Goal: Task Accomplishment & Management: Manage account settings

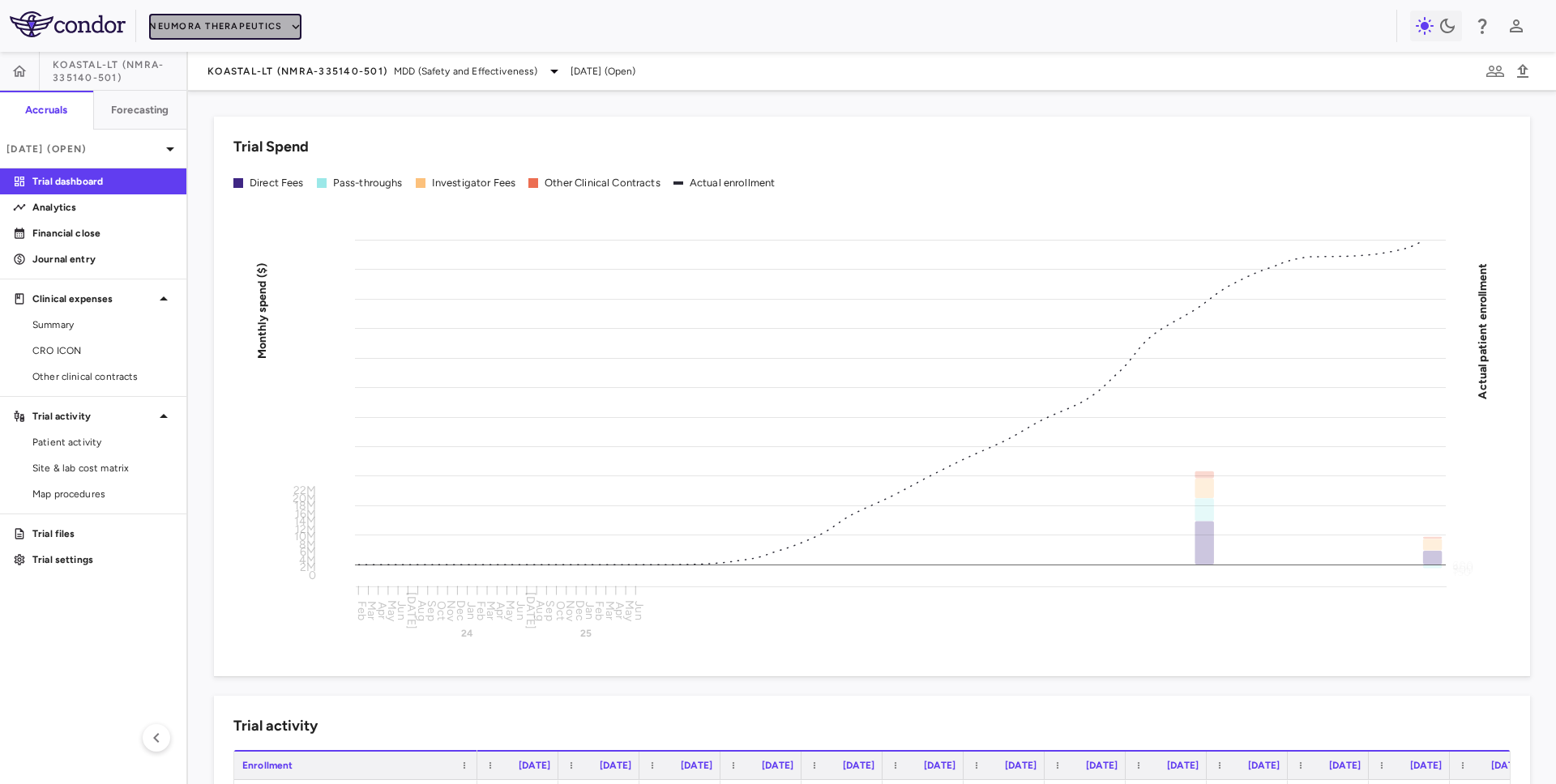
click at [280, 25] on button "Neumora Therapeutics" at bounding box center [225, 27] width 153 height 26
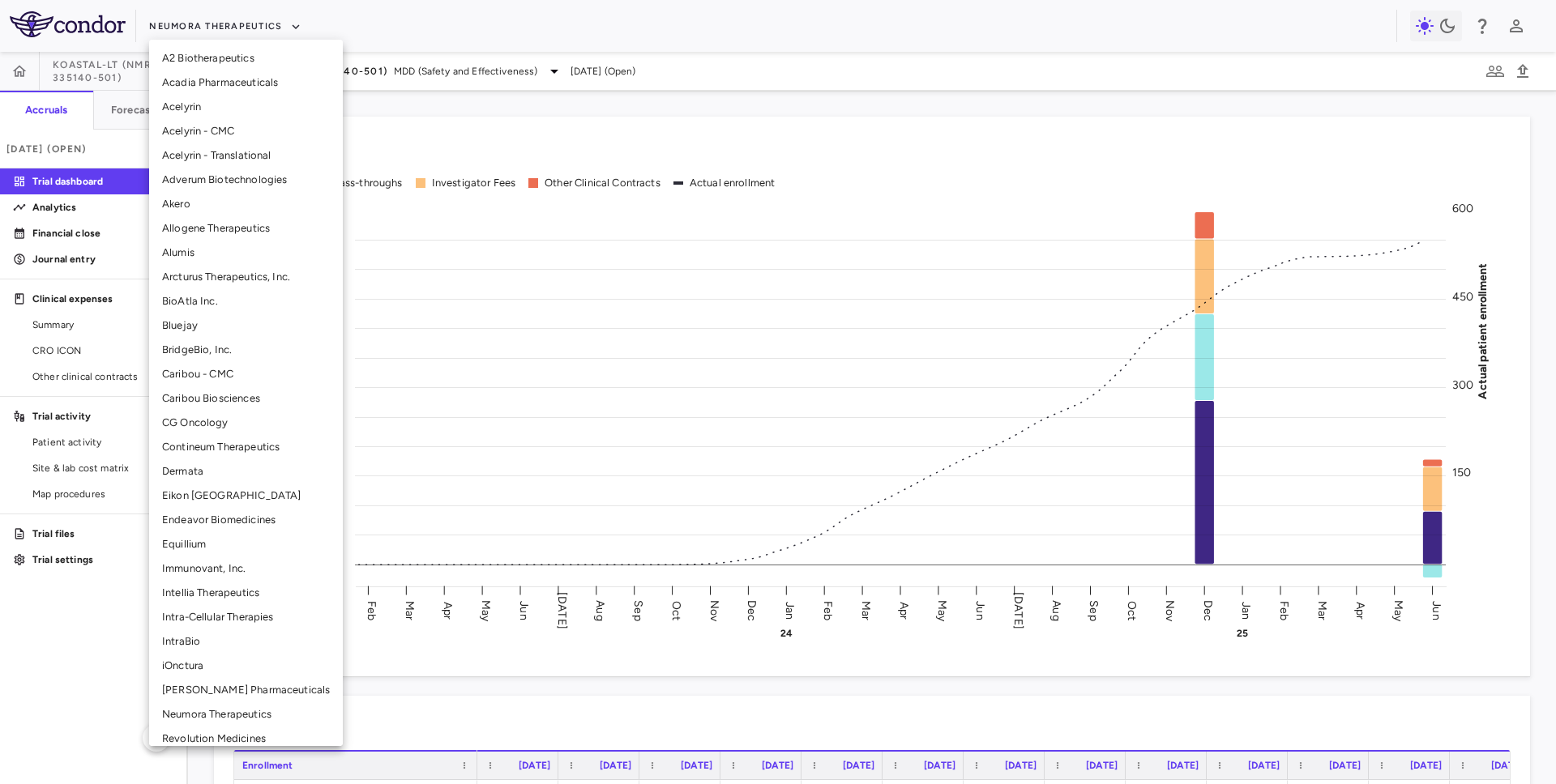
scroll to position [118, 0]
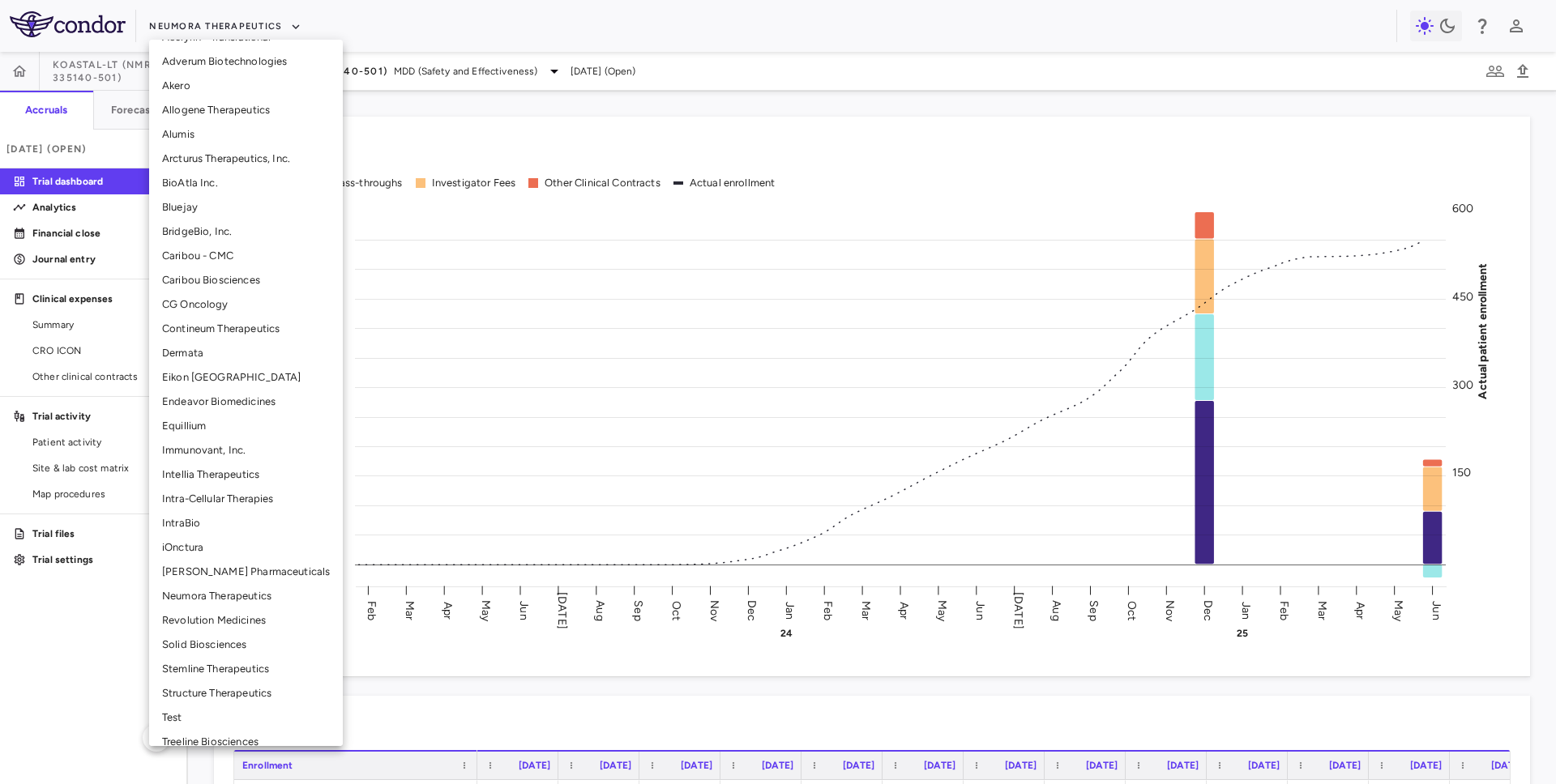
click at [235, 500] on li "Intra-Cellular Therapies" at bounding box center [246, 499] width 193 height 24
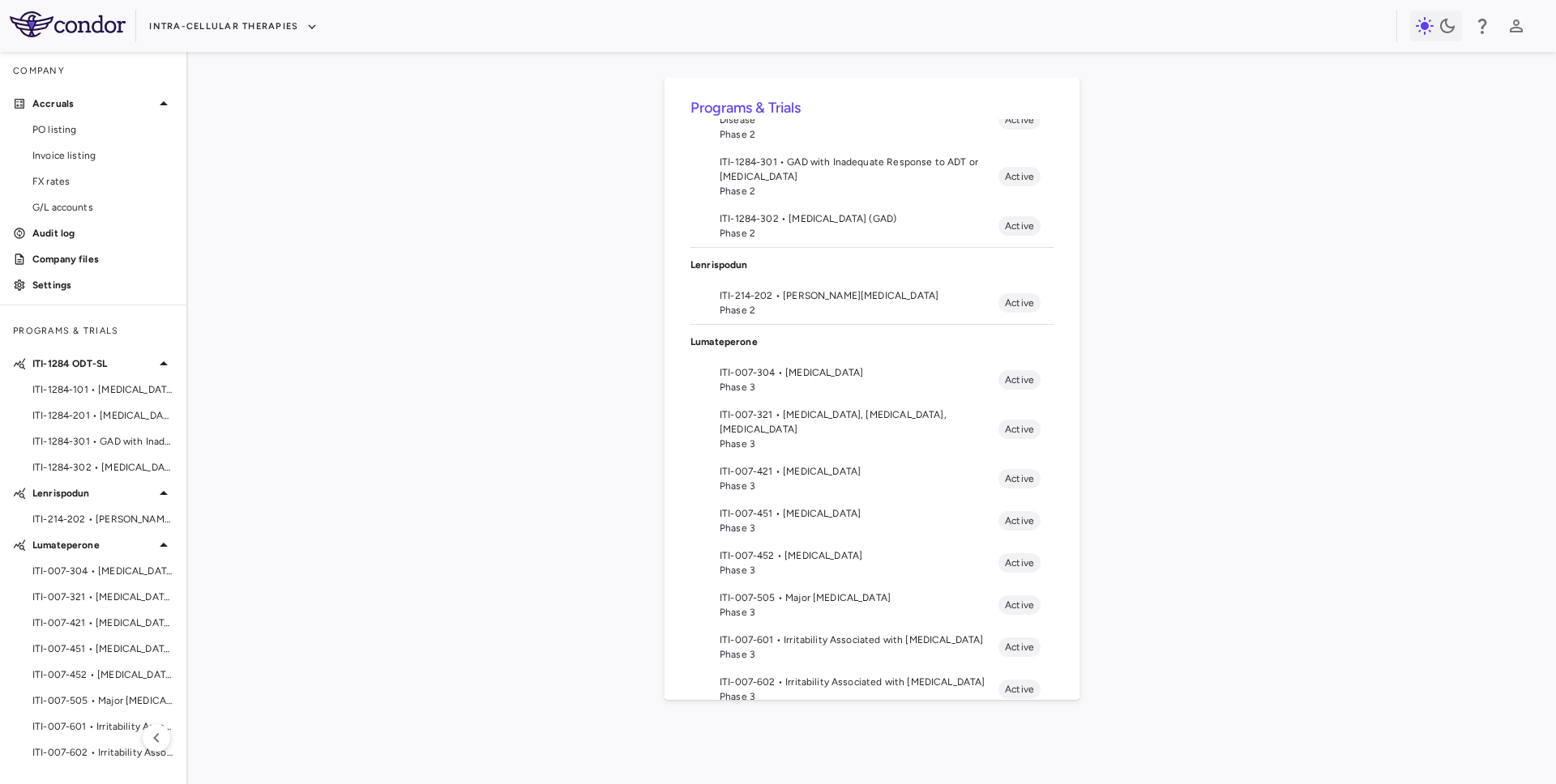
scroll to position [154, 0]
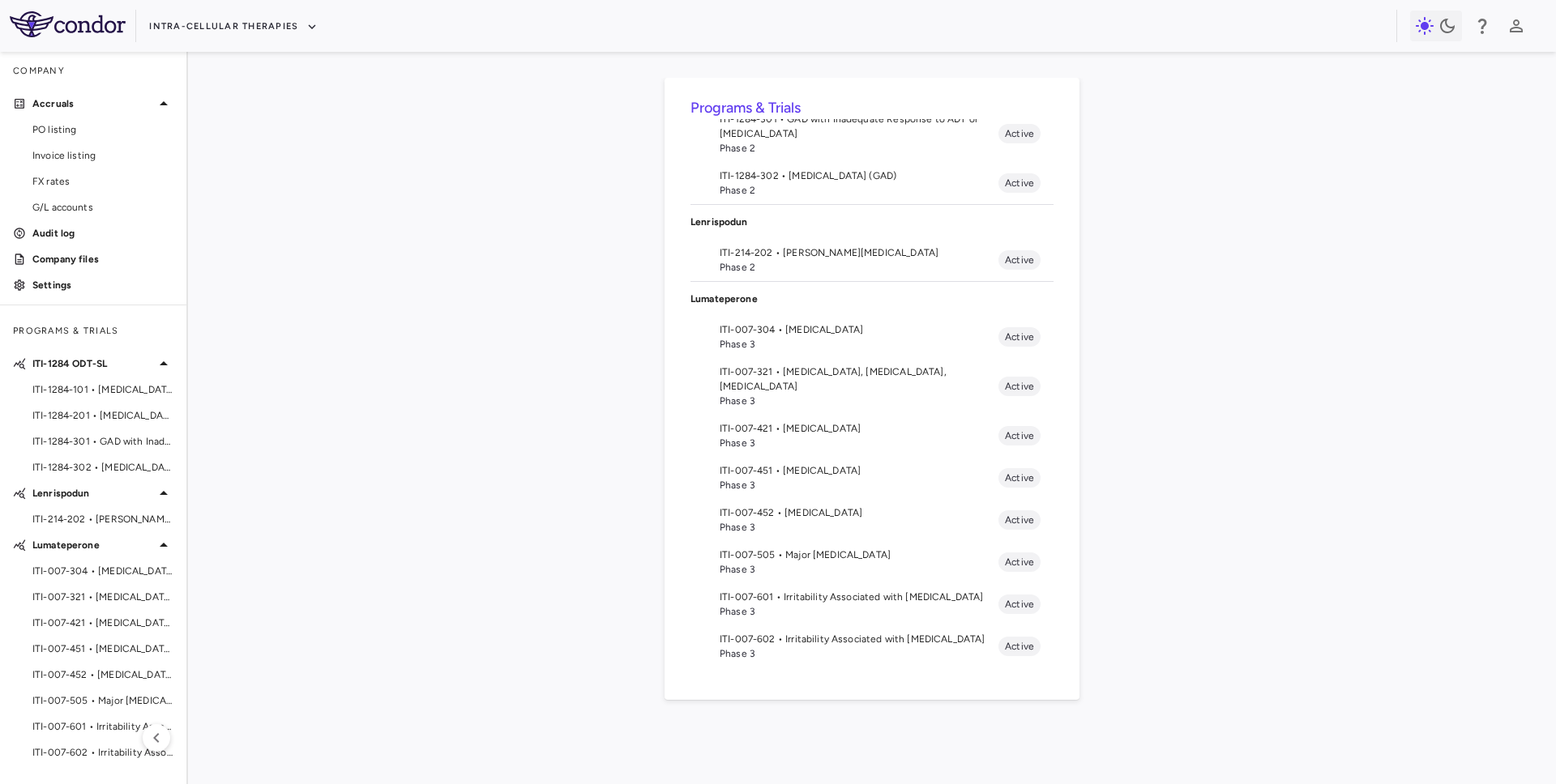
click at [792, 393] on span "Phase 3" at bounding box center [859, 401] width 279 height 15
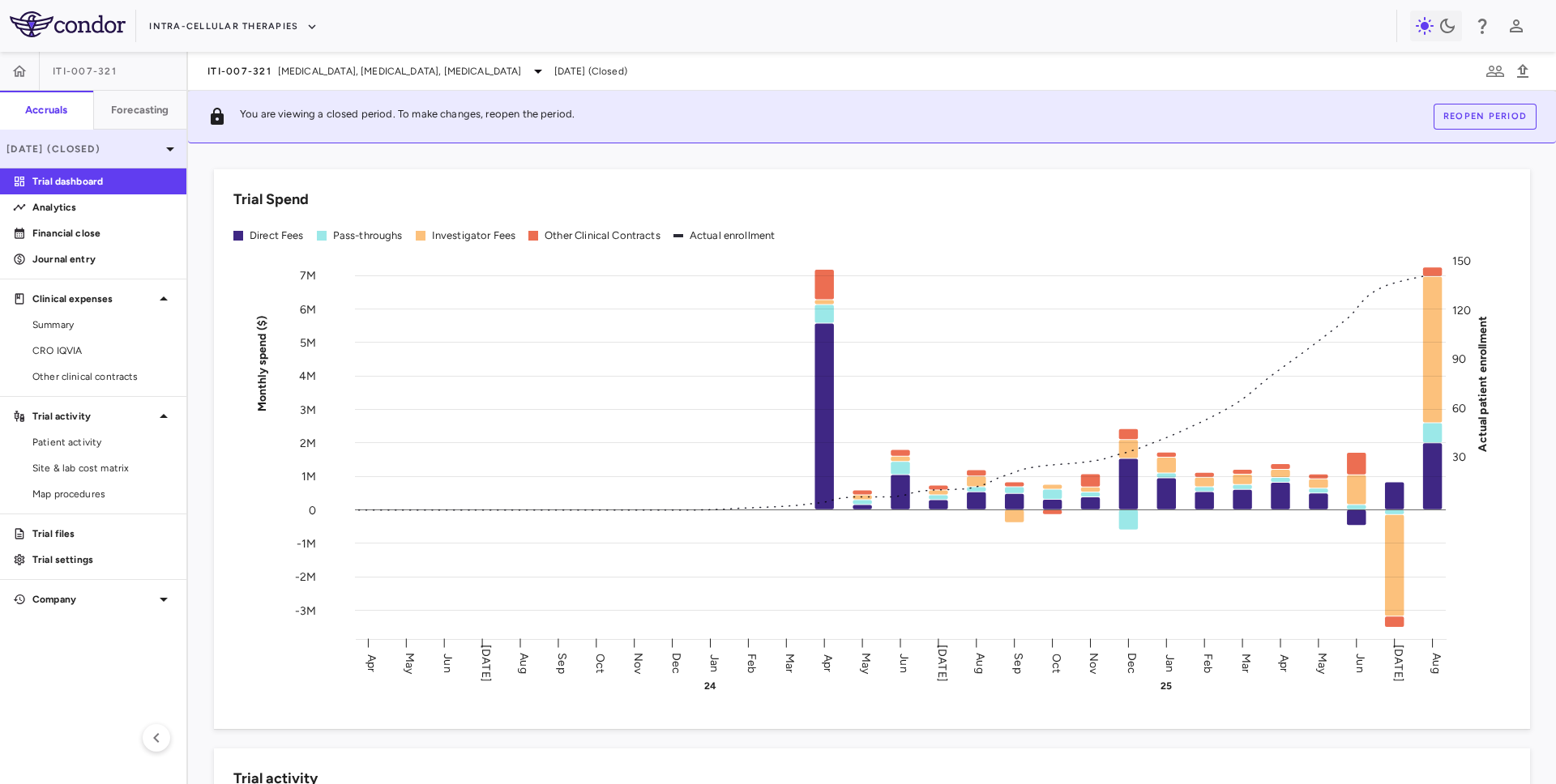
click at [116, 147] on p "Aug 2025 (Closed)" at bounding box center [84, 149] width 154 height 15
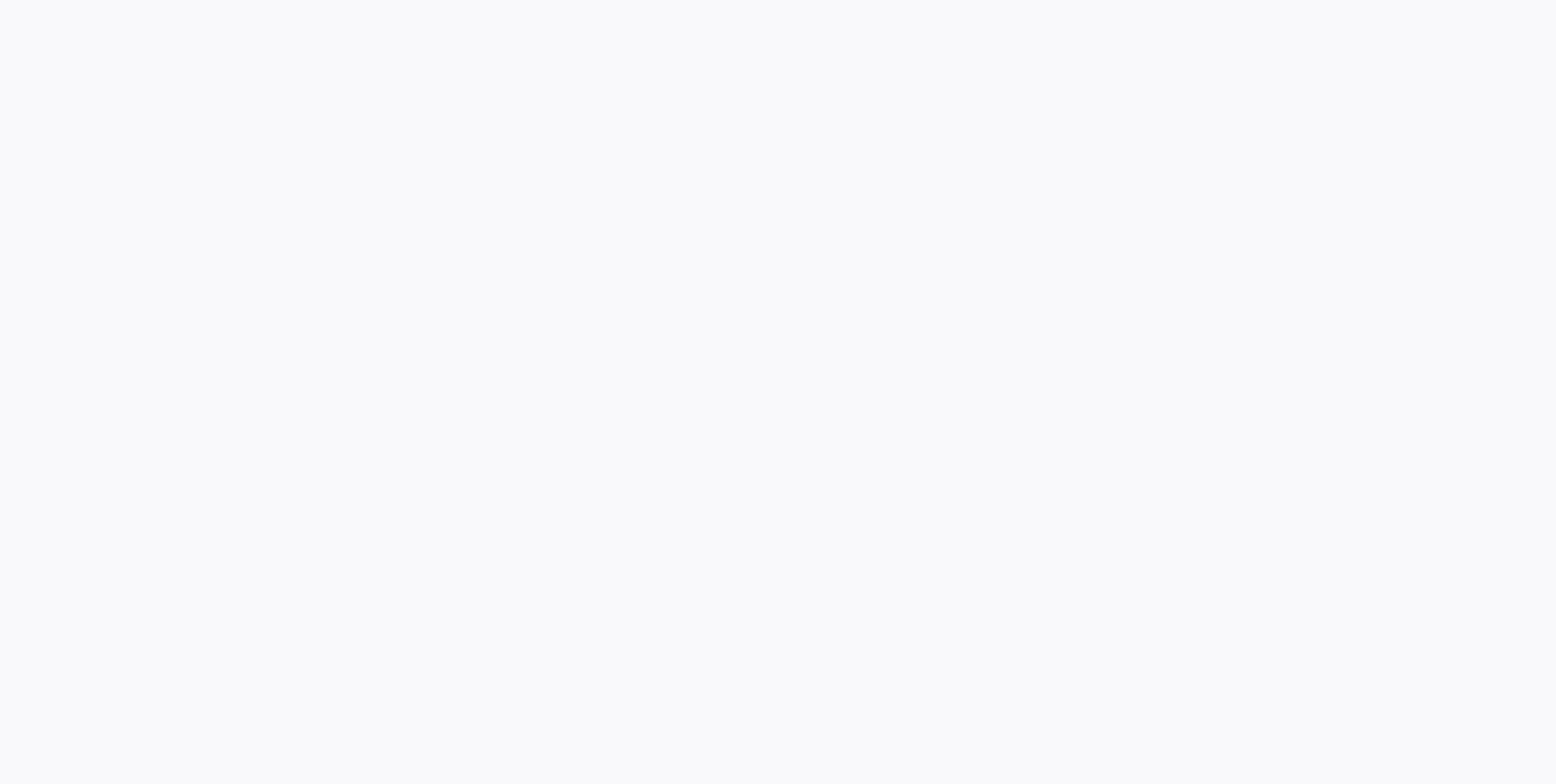
click at [82, 230] on div at bounding box center [778, 392] width 1556 height 784
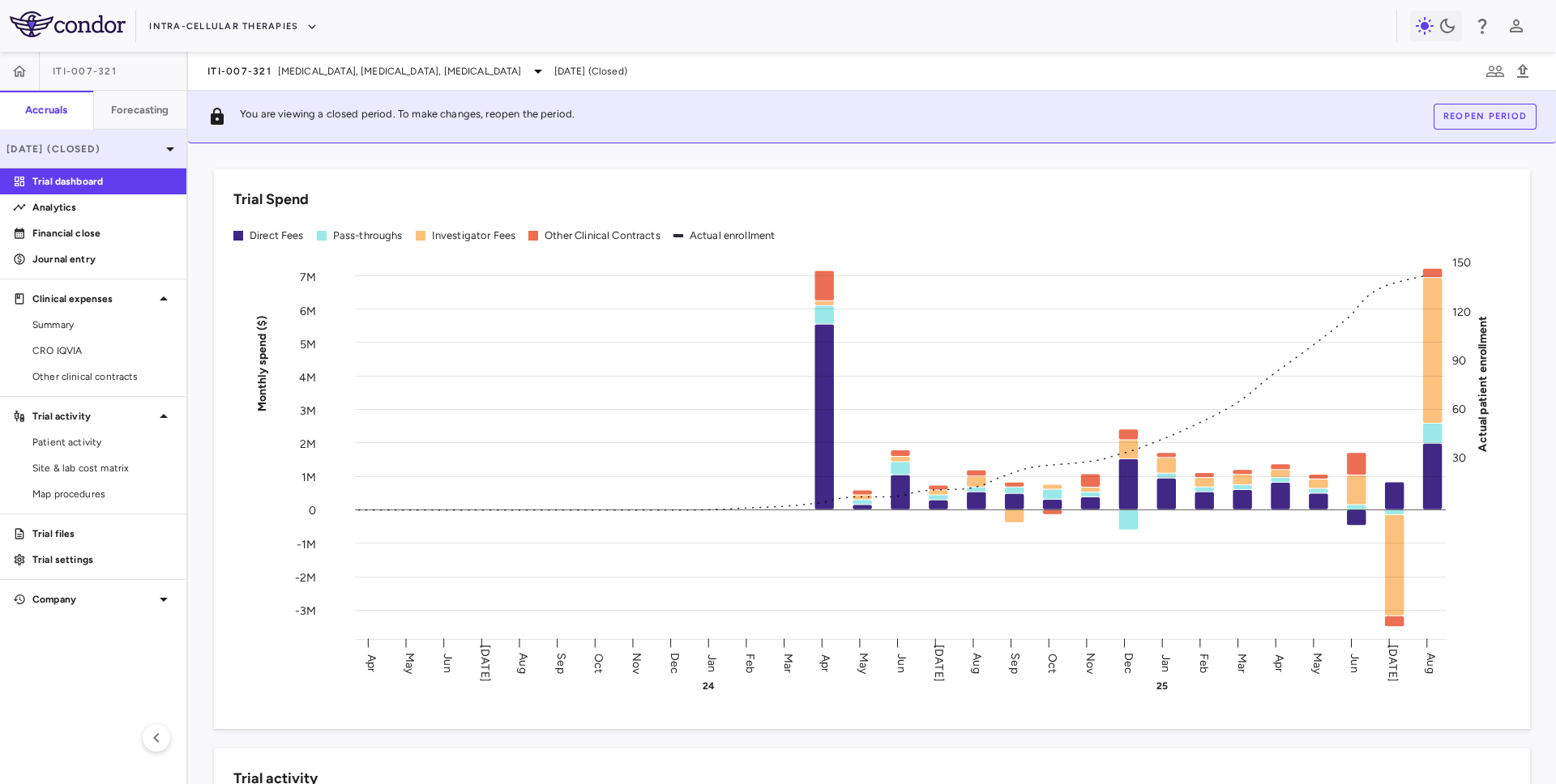
click at [111, 154] on p "Aug 2025 (Closed)" at bounding box center [84, 149] width 154 height 15
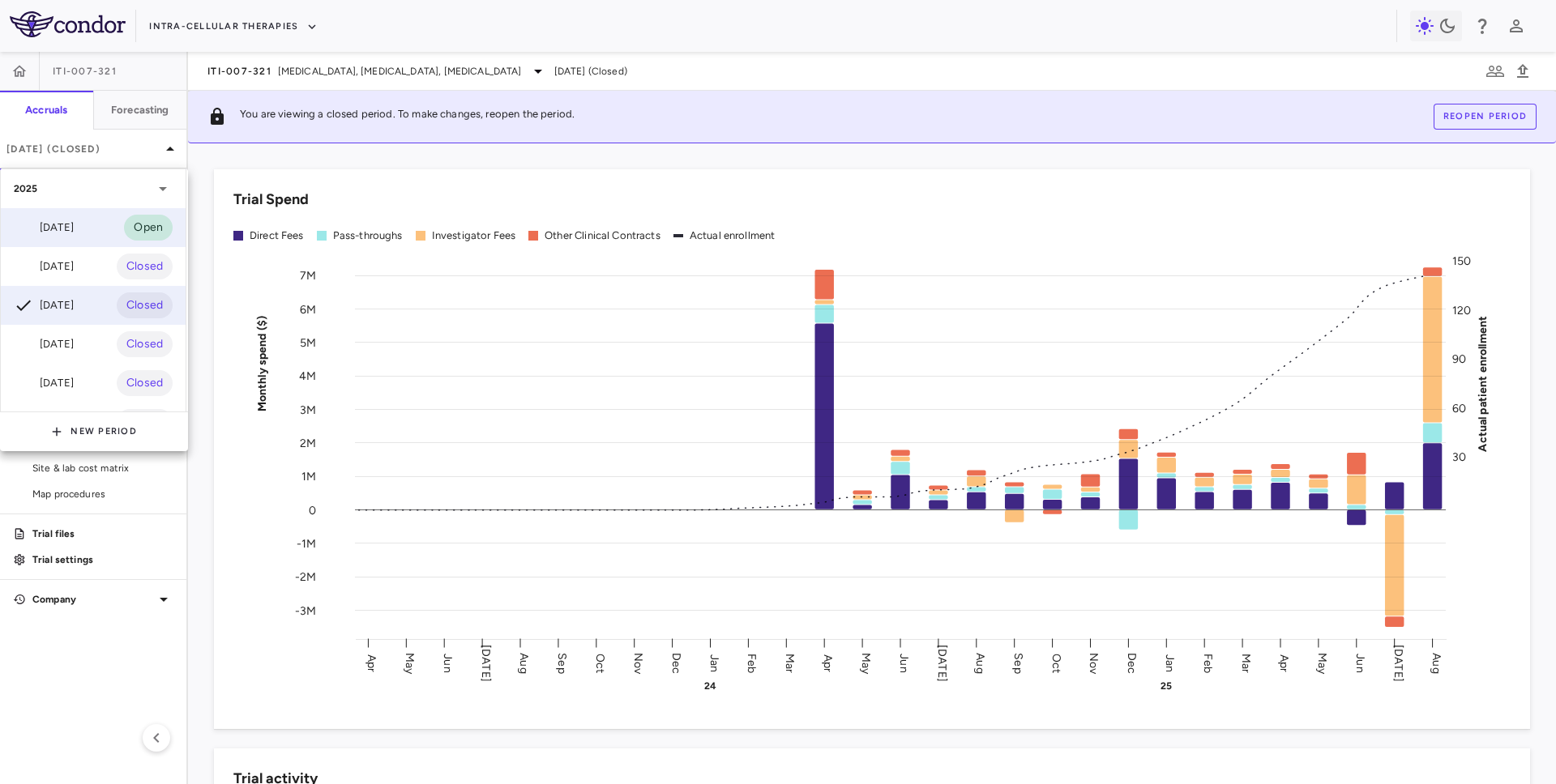
click at [73, 224] on div "Oct 2025" at bounding box center [44, 227] width 60 height 20
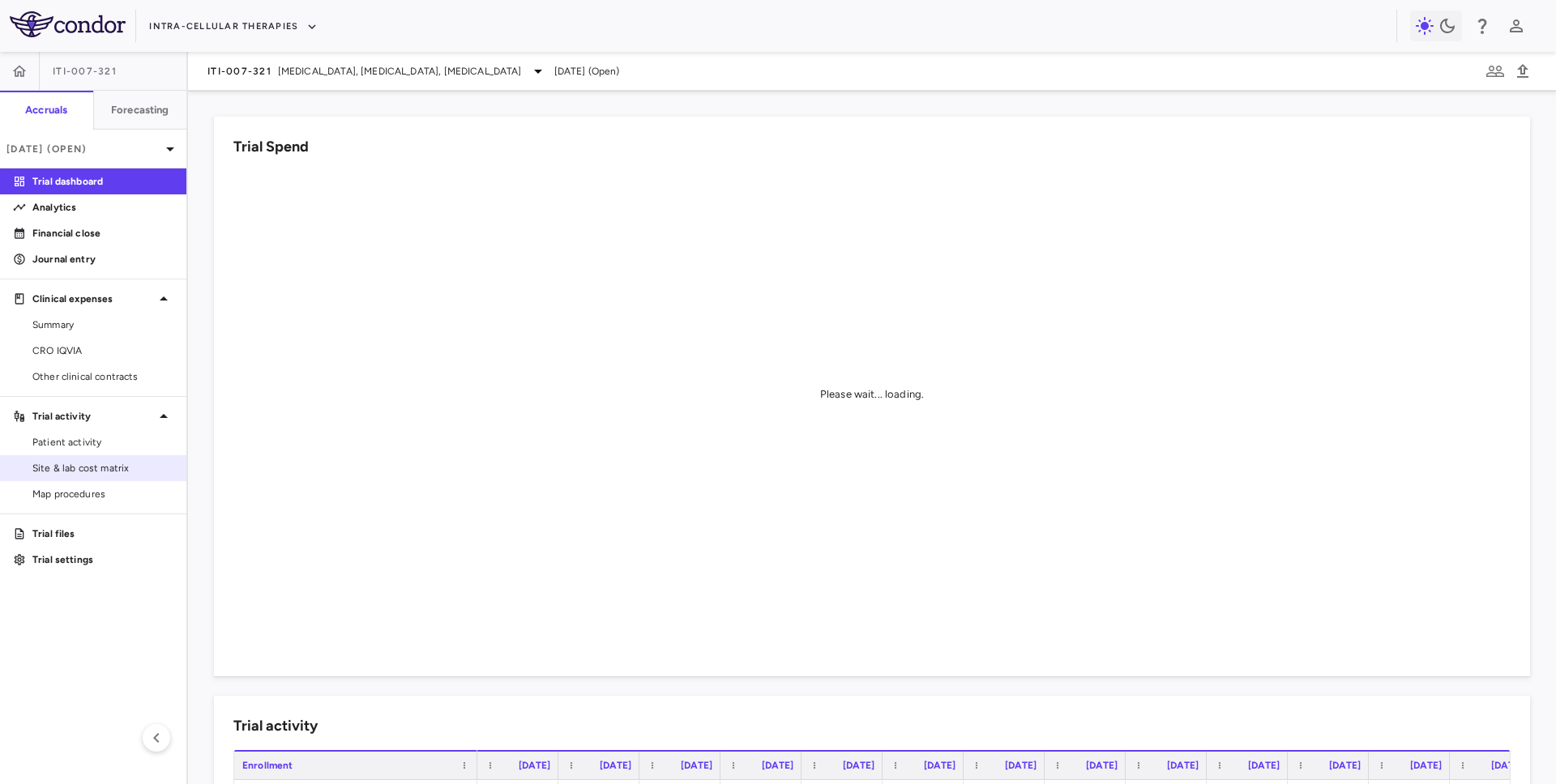
click at [86, 472] on span "Site & lab cost matrix" at bounding box center [103, 469] width 141 height 15
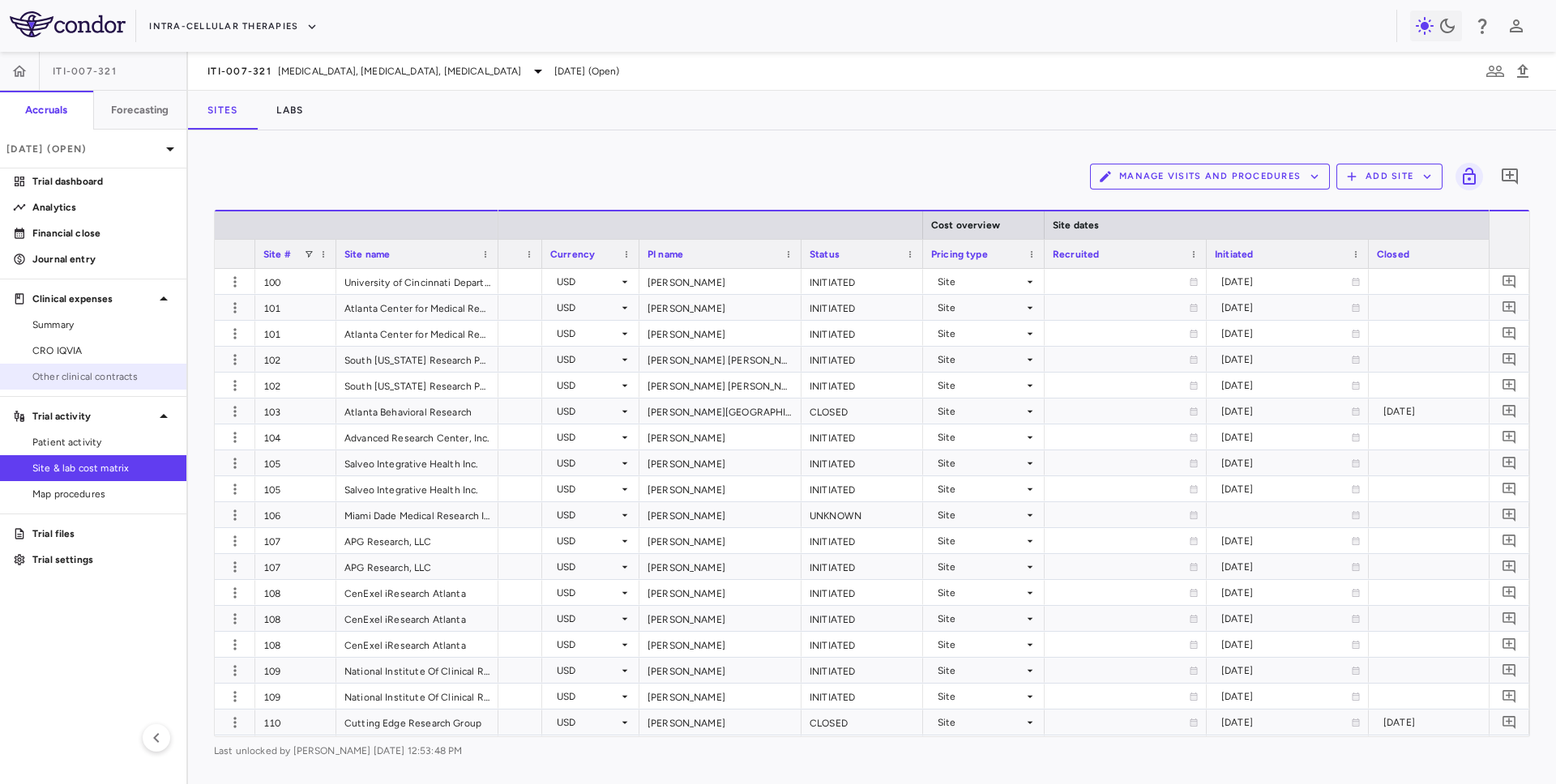
click at [118, 379] on span "Other clinical contracts" at bounding box center [103, 377] width 141 height 15
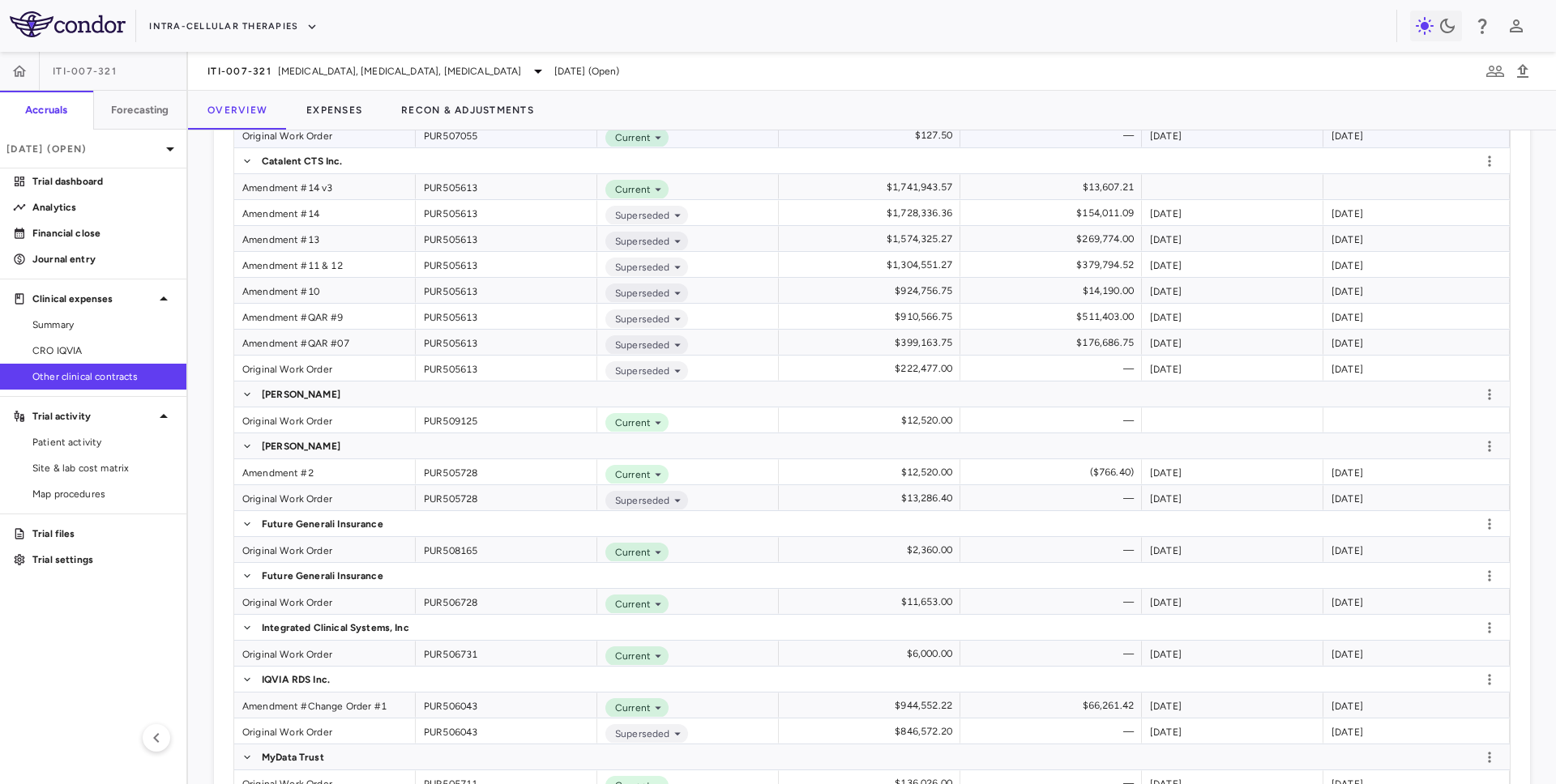
scroll to position [1475, 0]
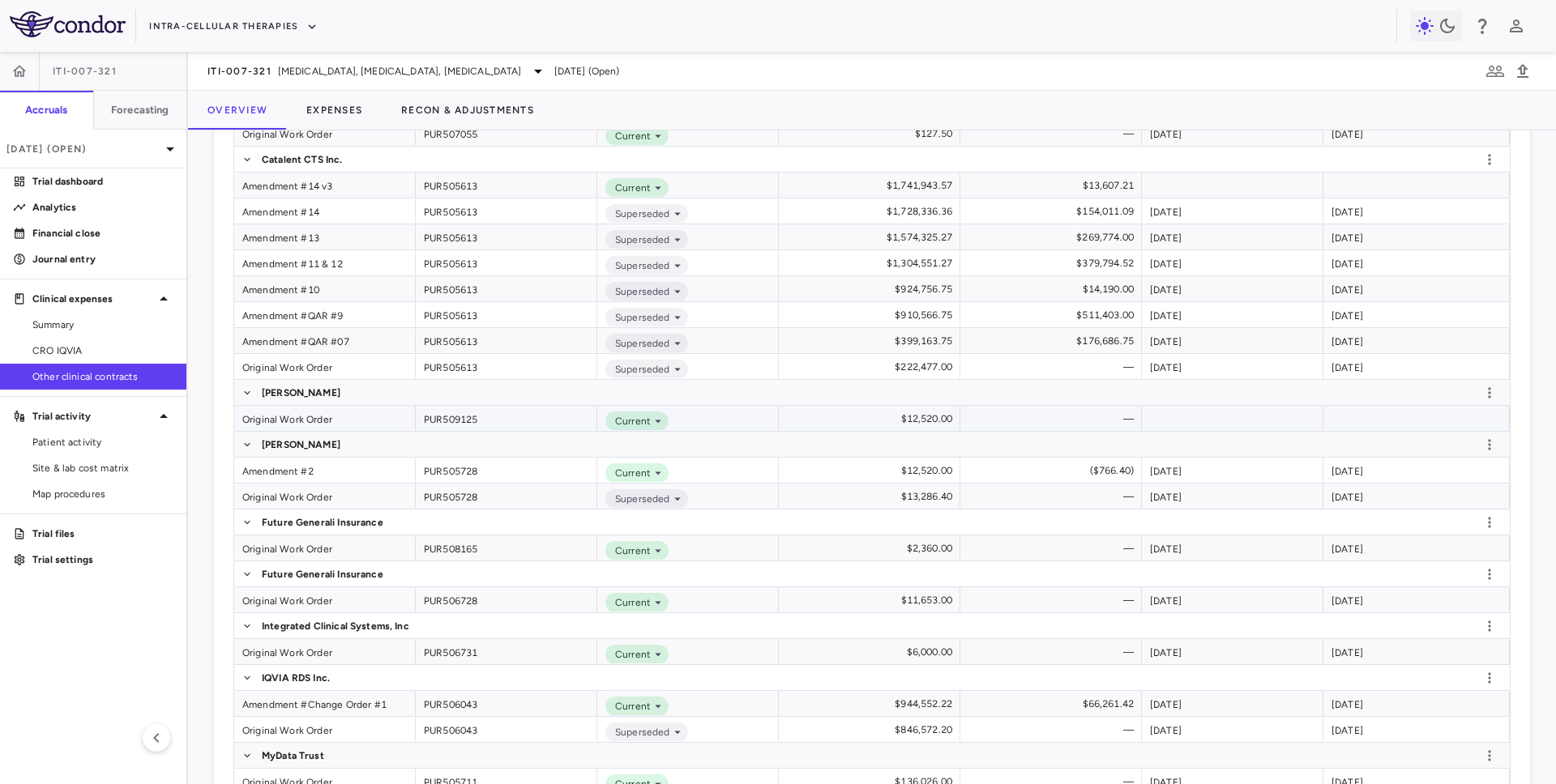
click at [331, 419] on div "Original Work Order" at bounding box center [325, 419] width 181 height 25
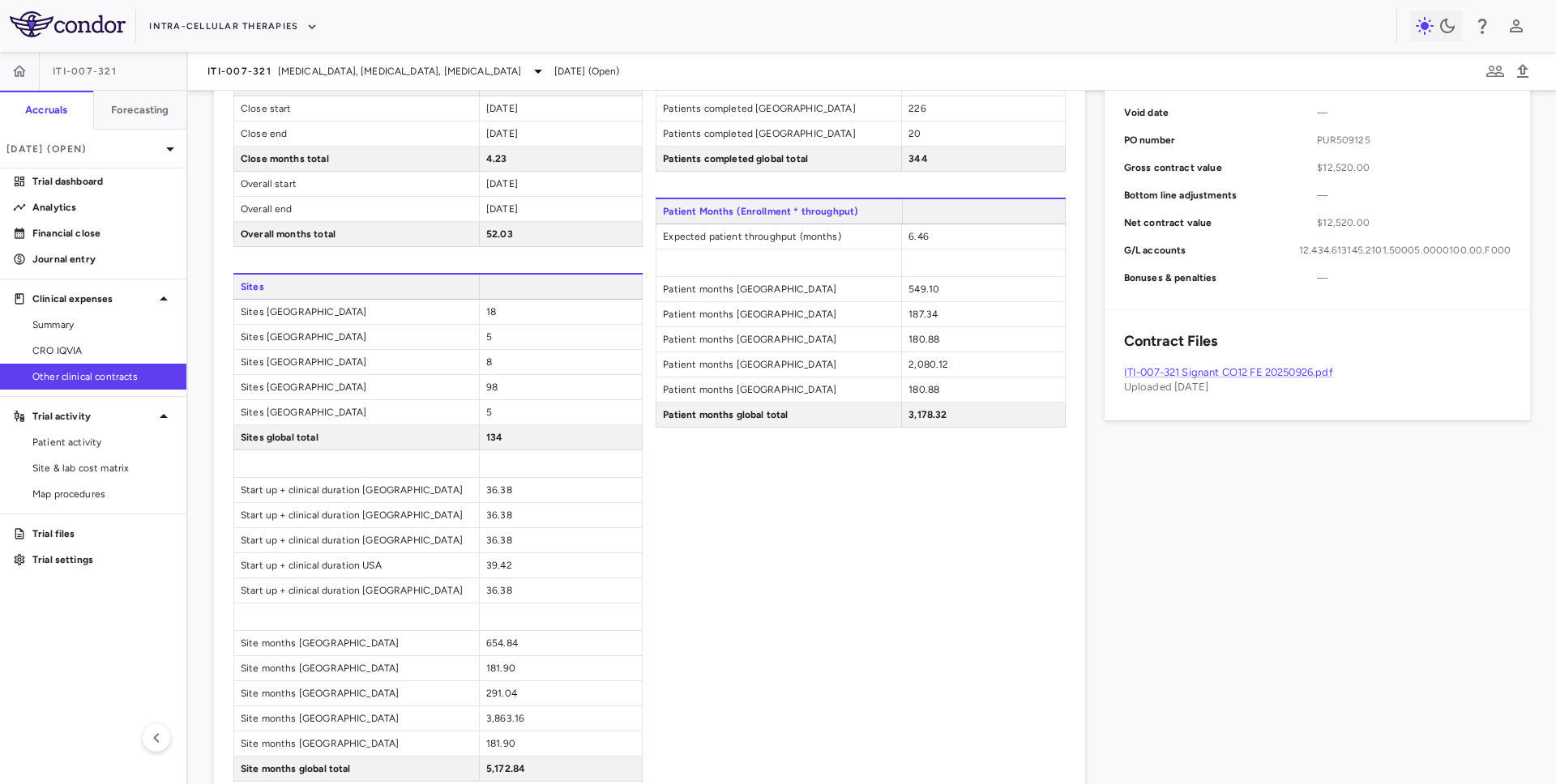
scroll to position [243, 0]
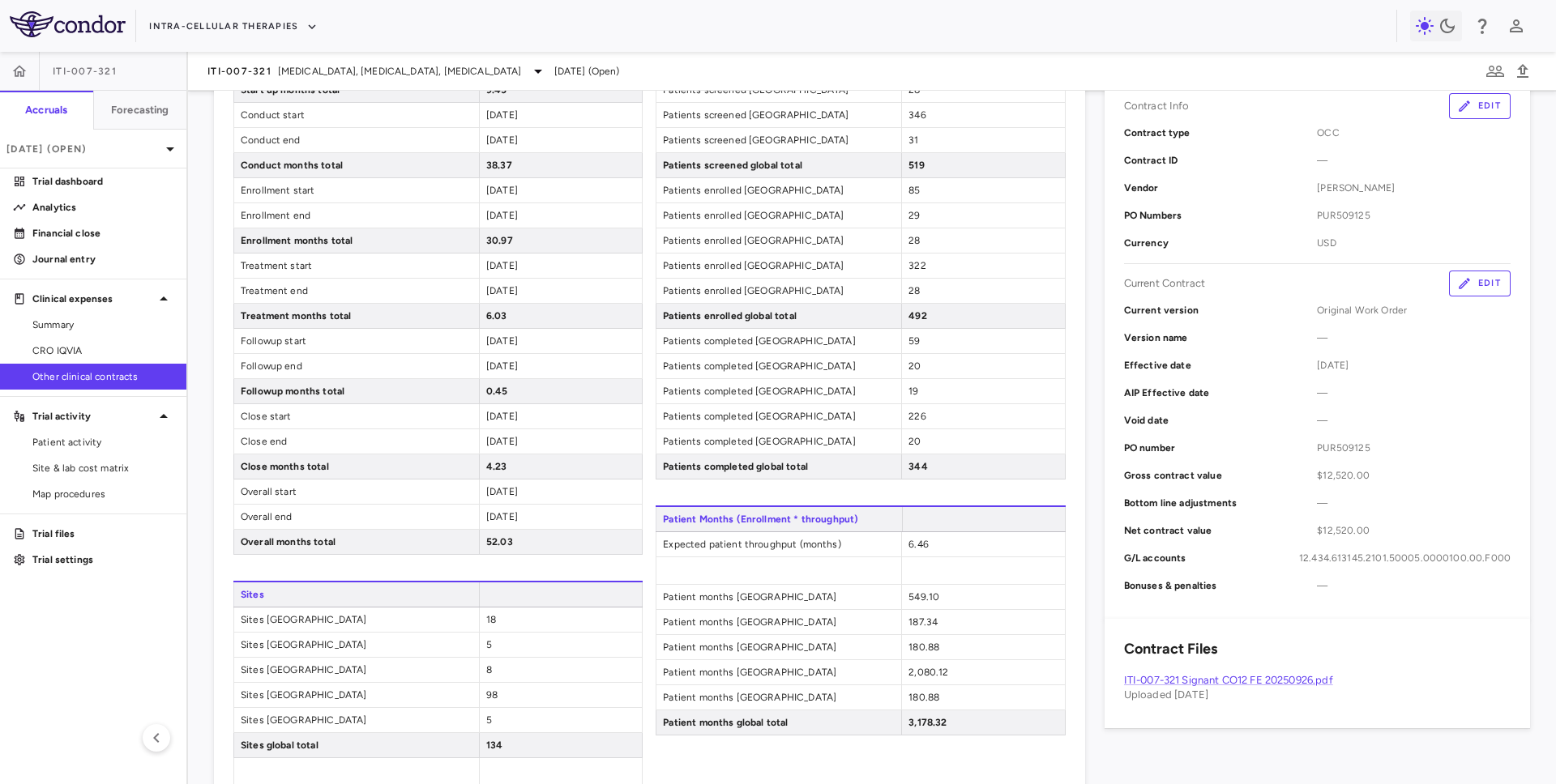
click at [1477, 274] on button "Edit" at bounding box center [1480, 284] width 61 height 26
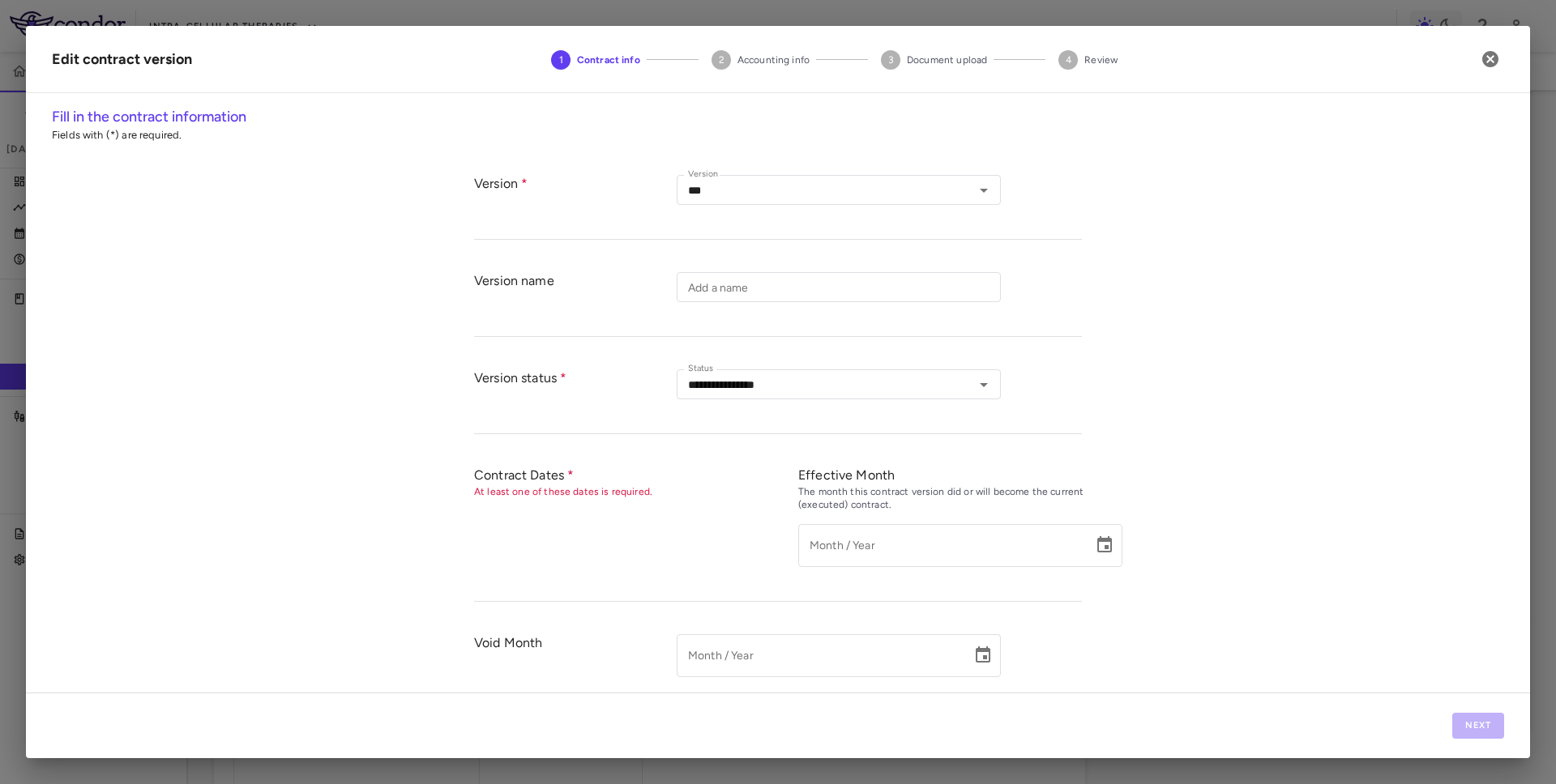
type input "**********"
type input "*********"
click at [1488, 723] on button "Next" at bounding box center [1479, 726] width 52 height 26
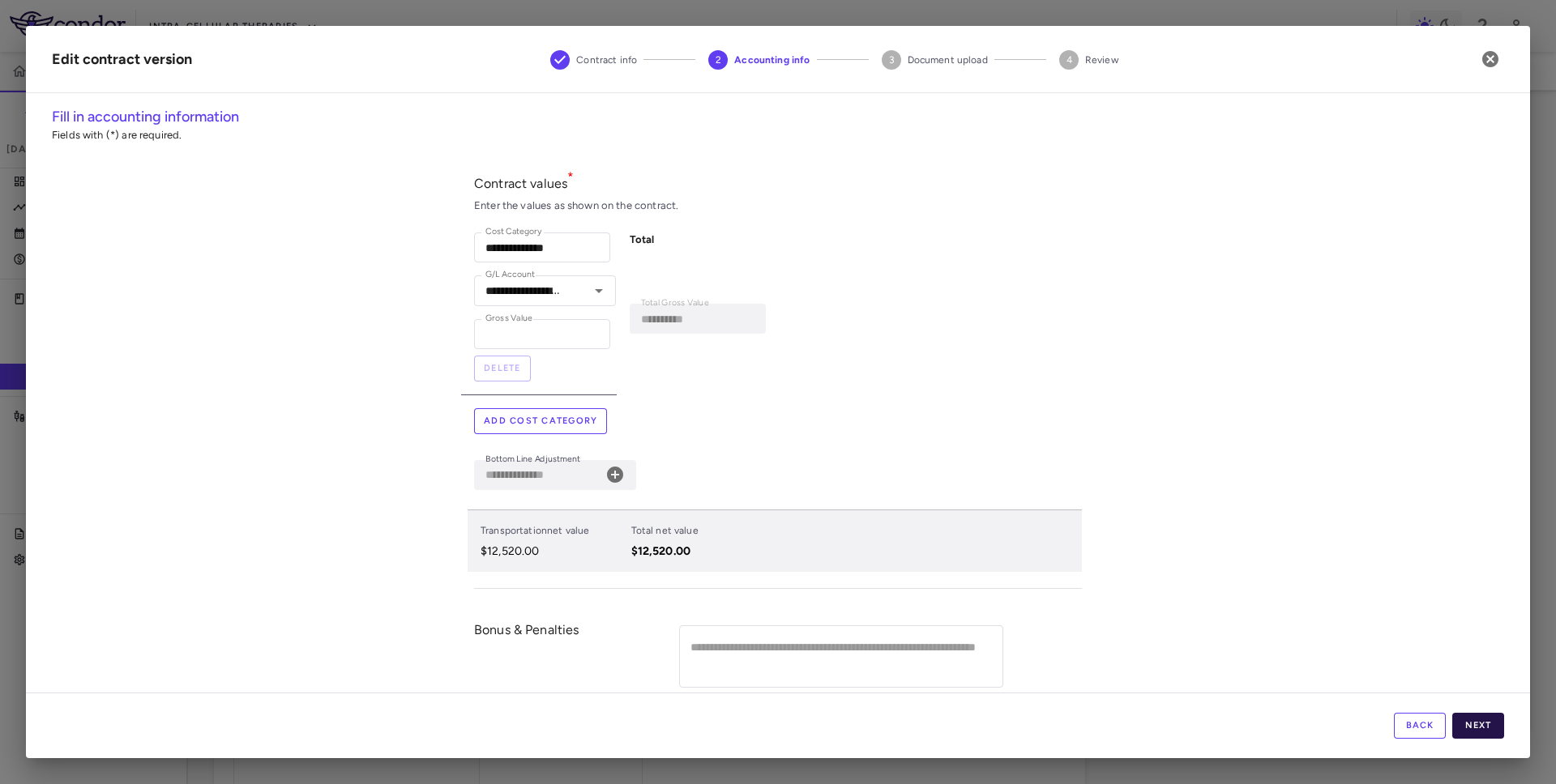
click at [1488, 723] on button "Next" at bounding box center [1479, 726] width 52 height 26
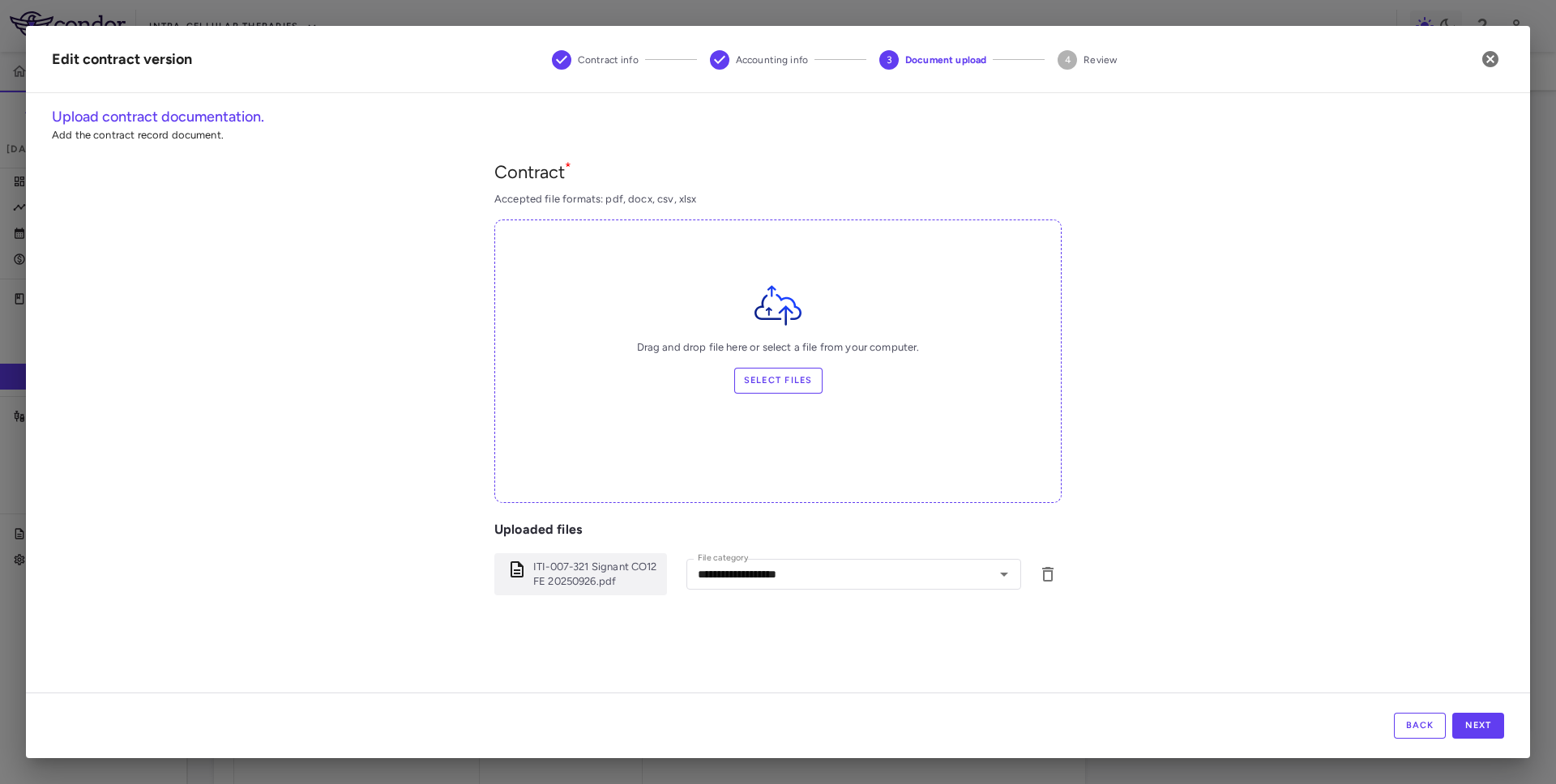
scroll to position [132, 0]
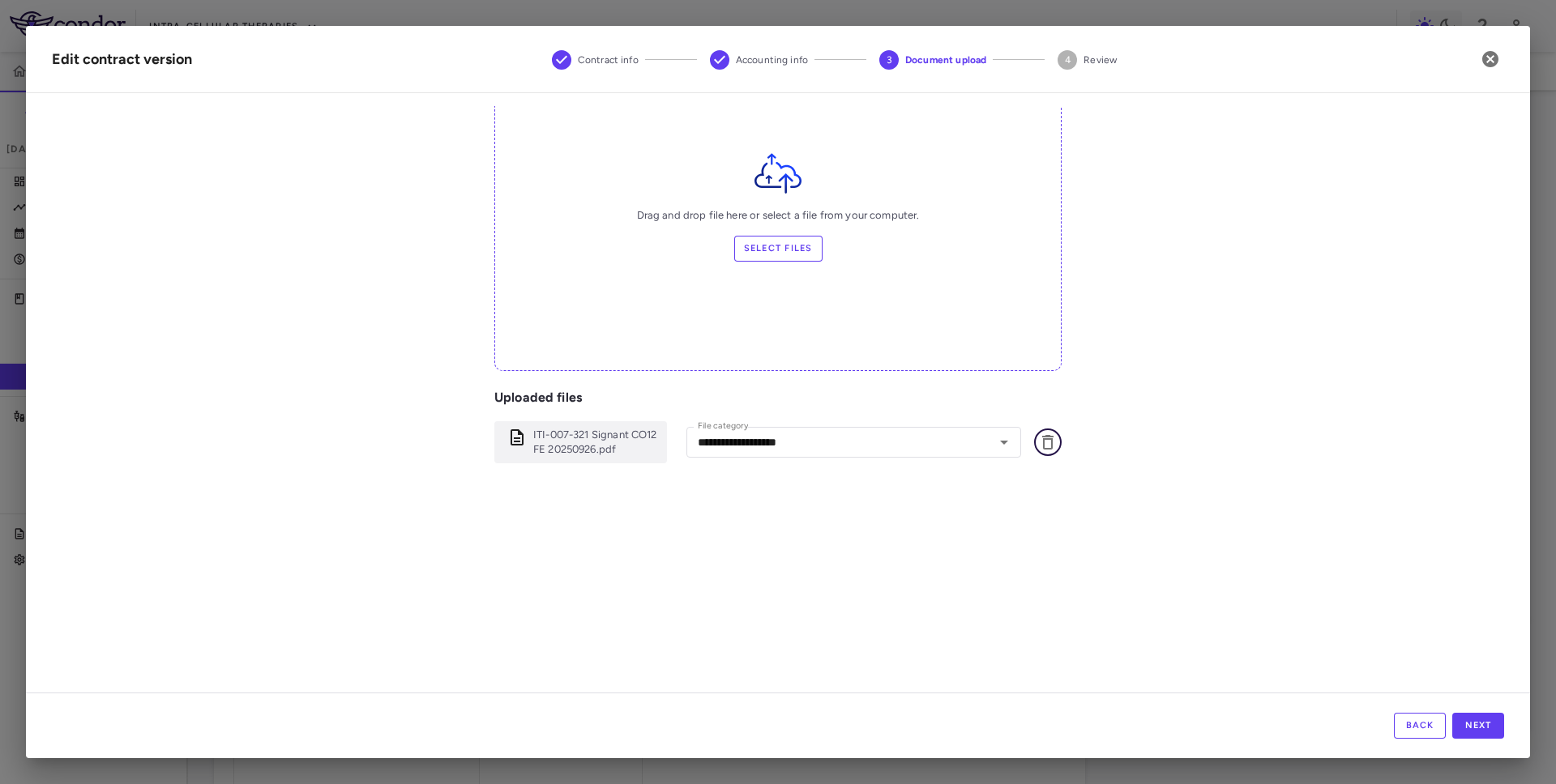
click at [1049, 445] on icon "button" at bounding box center [1047, 442] width 20 height 20
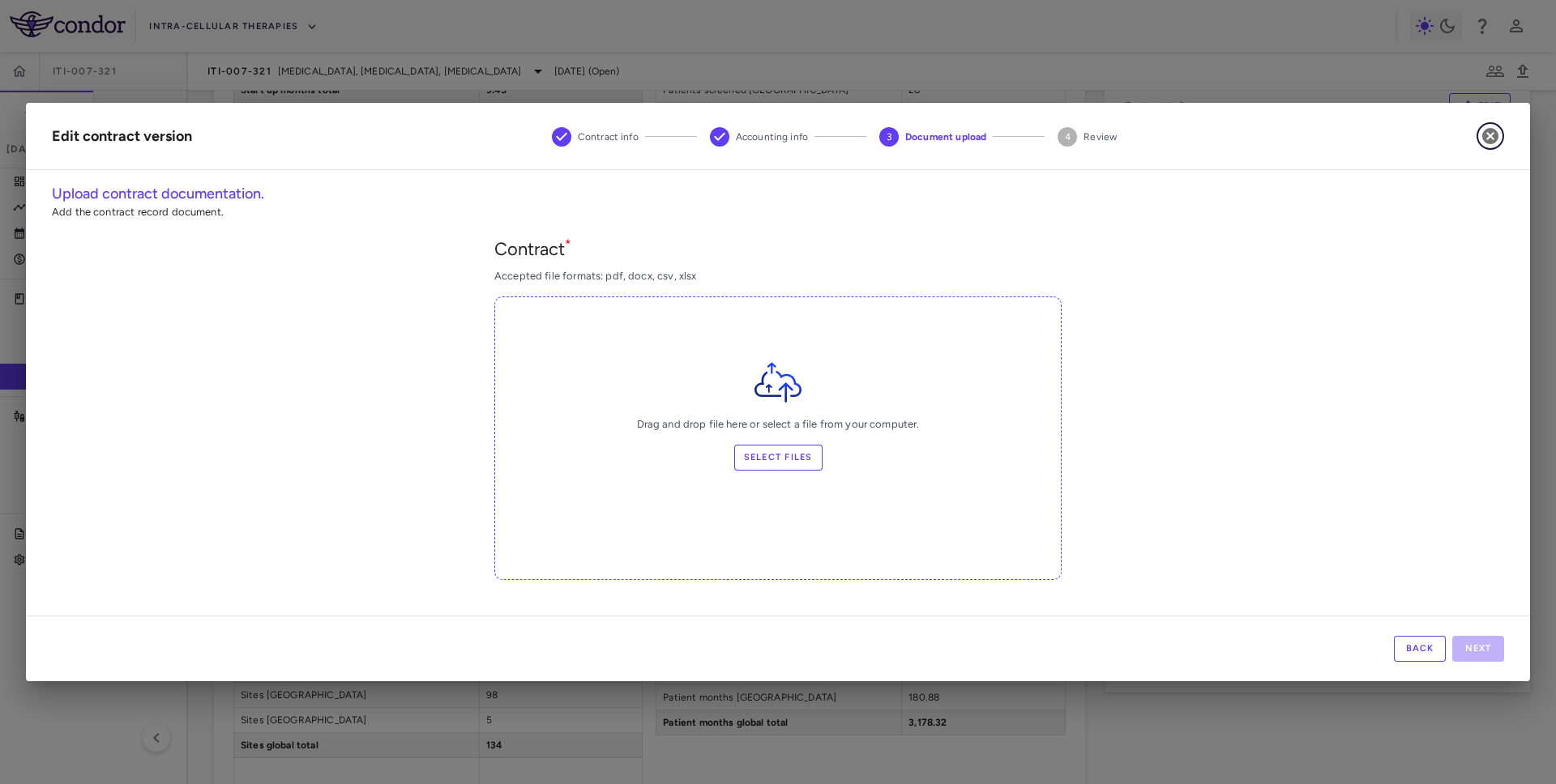
click at [1492, 136] on icon "button" at bounding box center [1490, 136] width 16 height 16
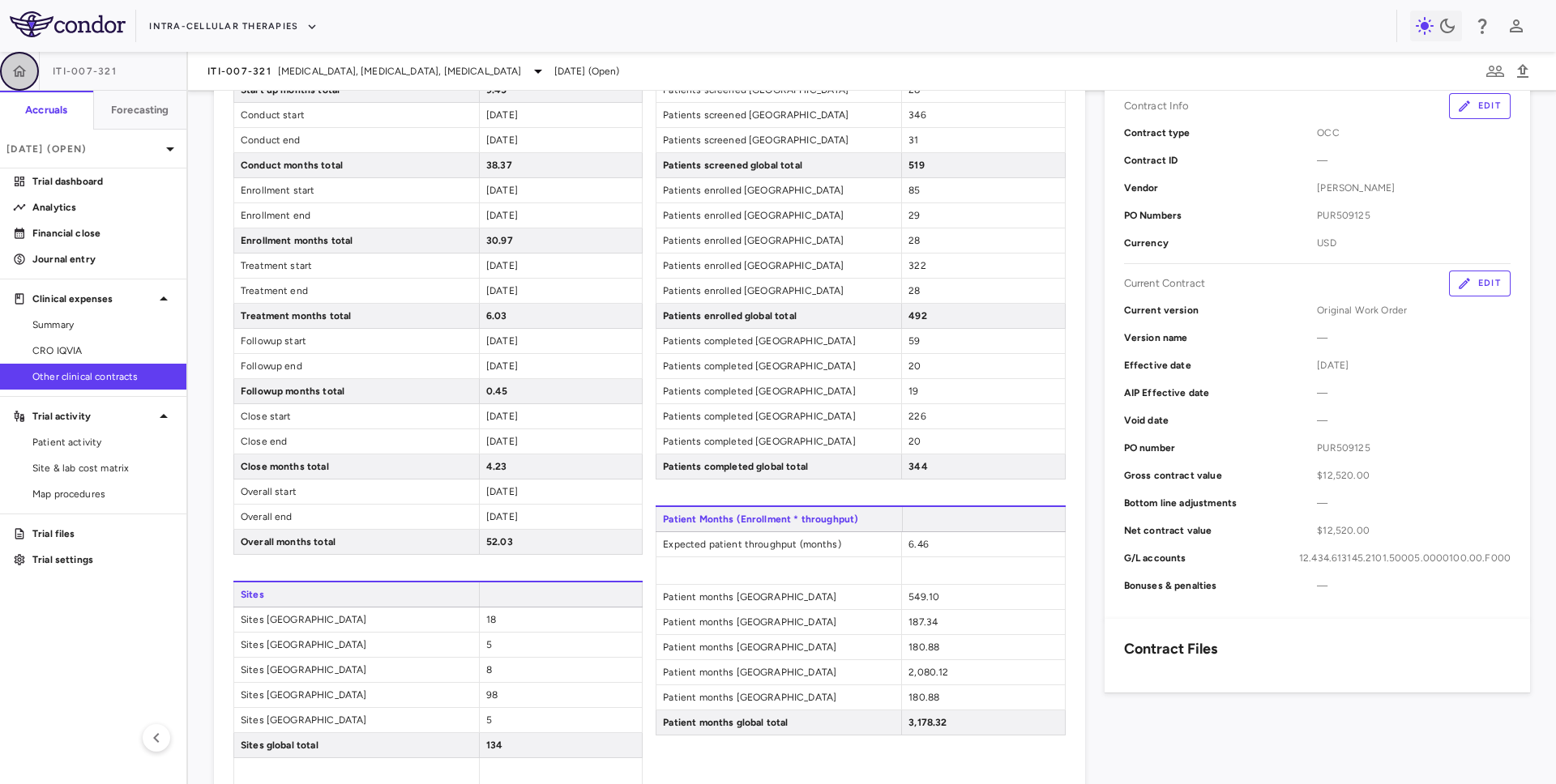
click at [22, 63] on icon "button" at bounding box center [19, 71] width 16 height 16
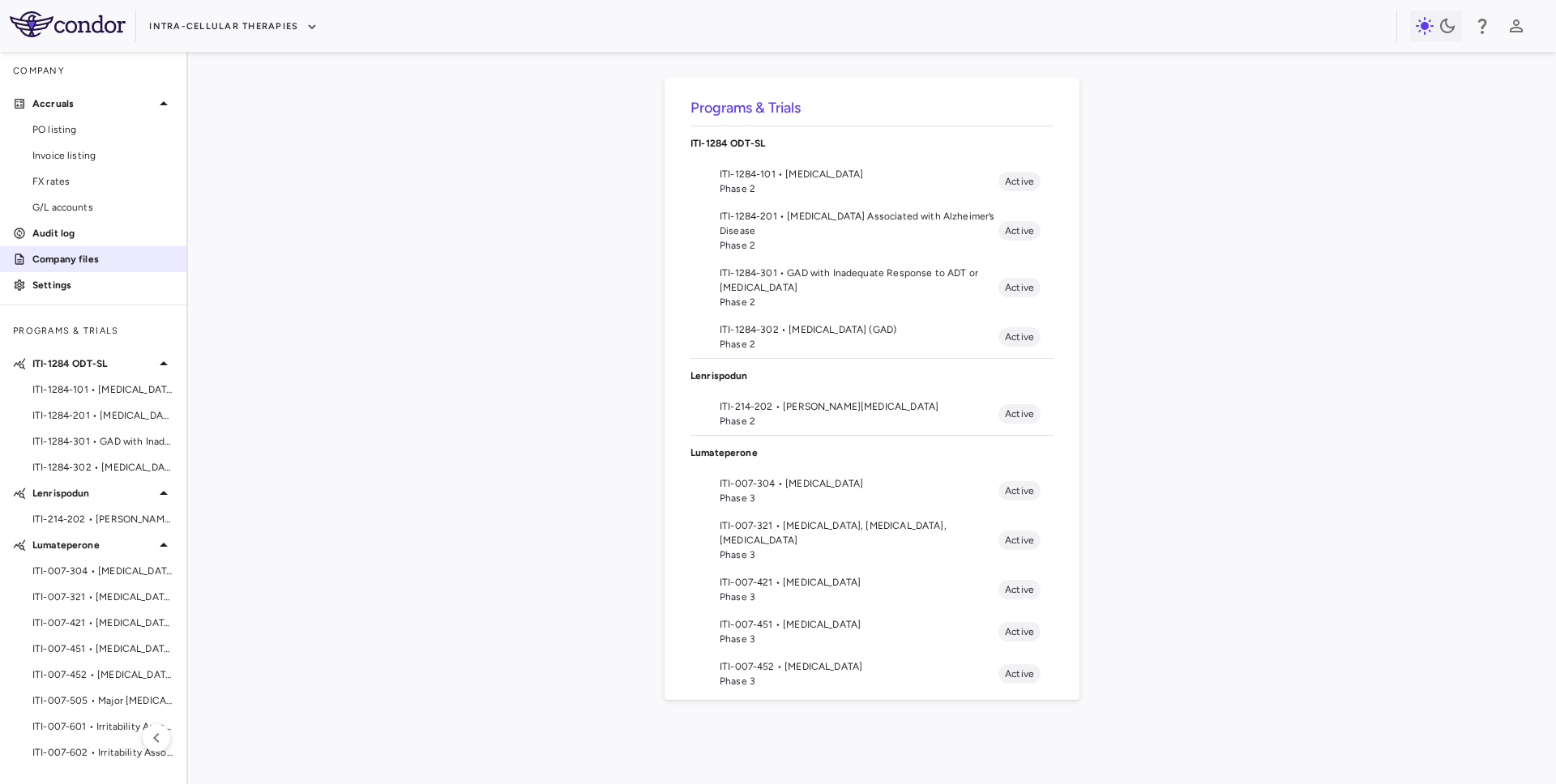
click at [56, 258] on p "Company files" at bounding box center [103, 259] width 141 height 15
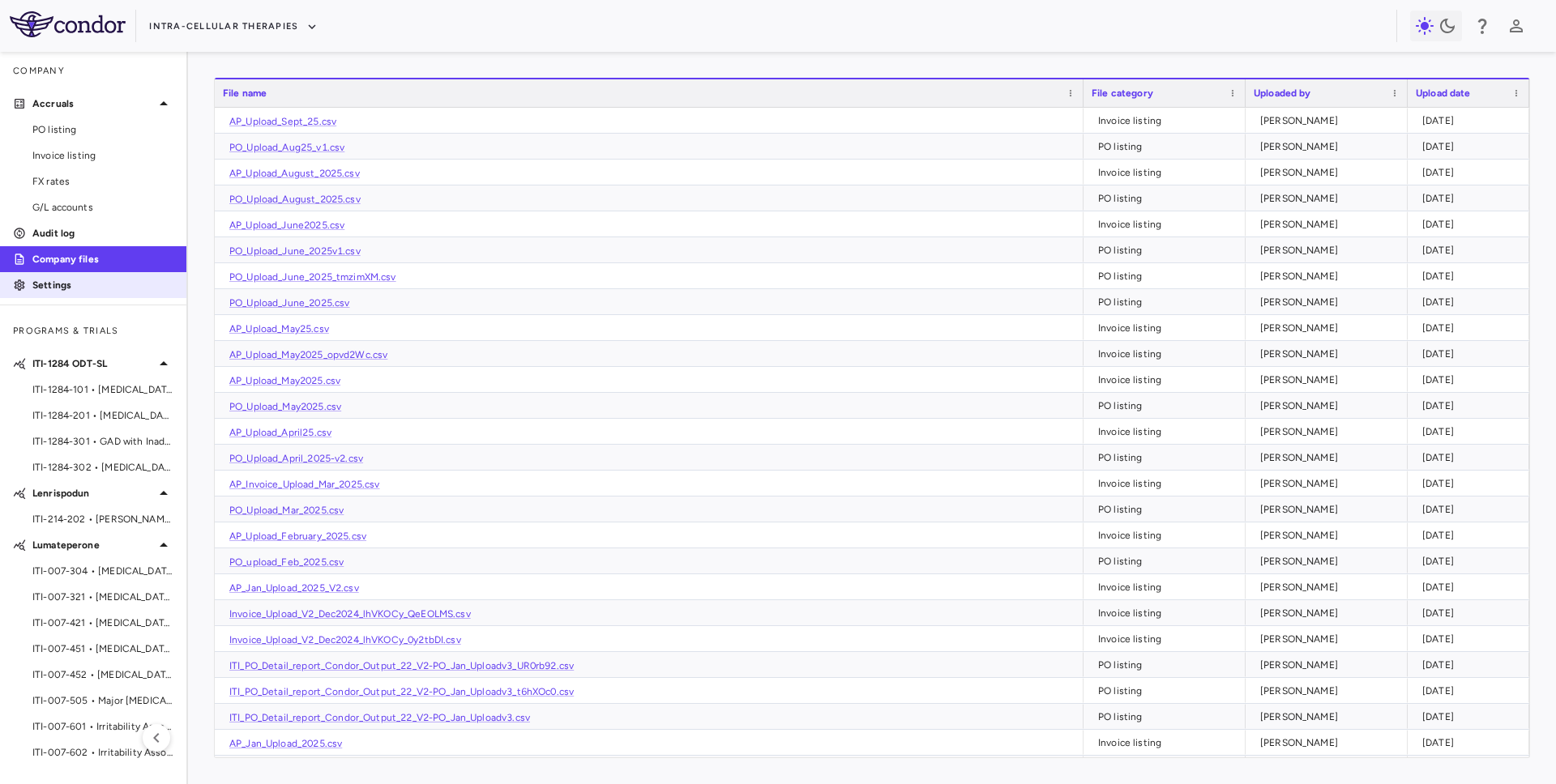
click at [85, 296] on link "Settings" at bounding box center [93, 286] width 186 height 24
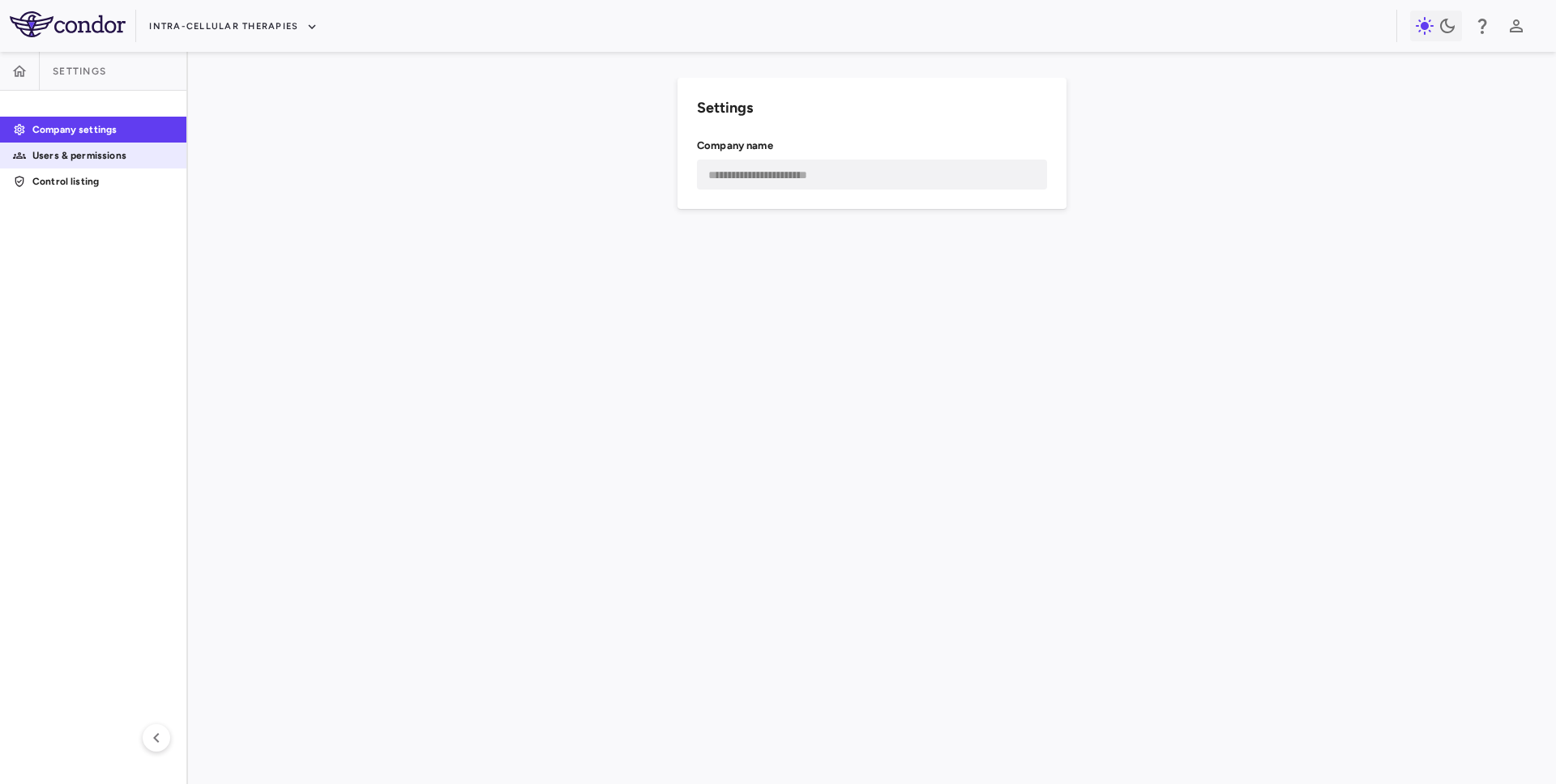
click at [127, 161] on p "Users & permissions" at bounding box center [103, 155] width 141 height 15
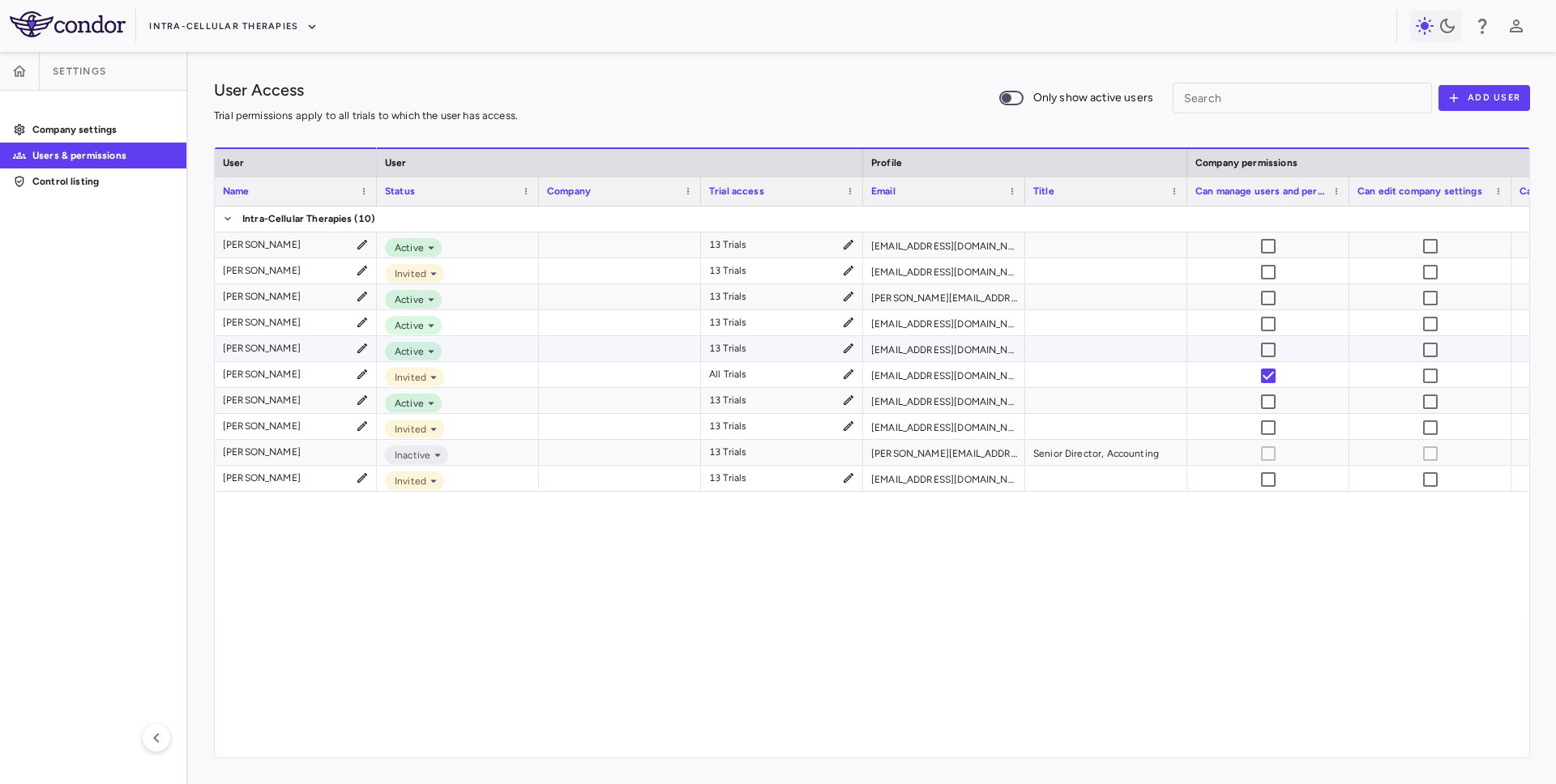
scroll to position [0, 174]
